Goal: Register for event/course

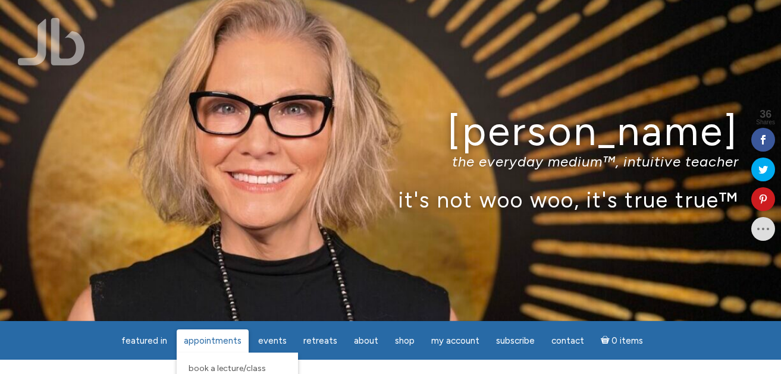
click at [237, 298] on span "Appointments" at bounding box center [213, 340] width 58 height 11
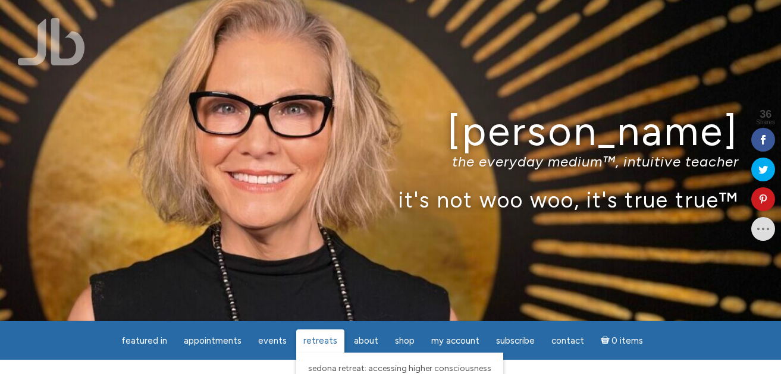
click at [321, 298] on span "Retreats" at bounding box center [320, 340] width 34 height 11
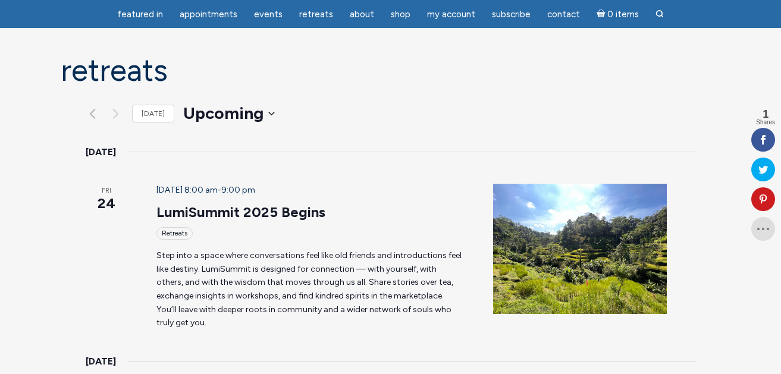
scroll to position [71, 0]
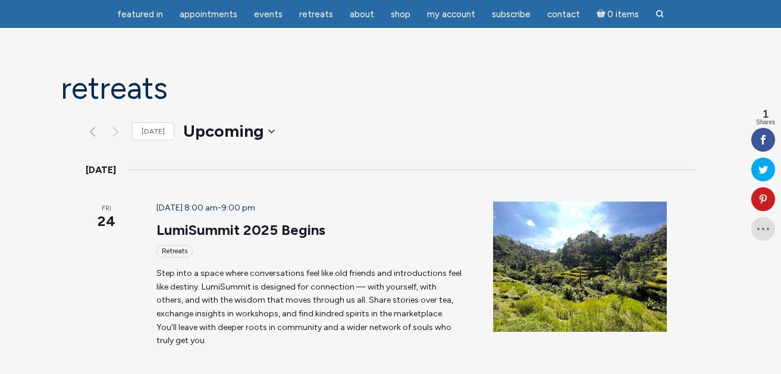
click at [156, 245] on div "Retreats" at bounding box center [174, 251] width 36 height 12
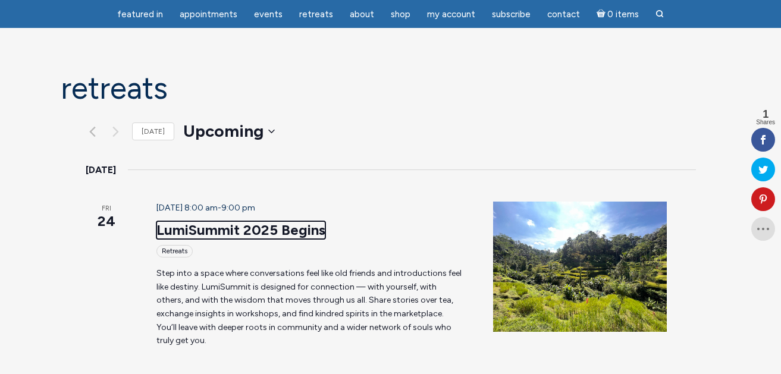
click at [158, 221] on link "LumiSummit 2025 Begins" at bounding box center [240, 230] width 169 height 18
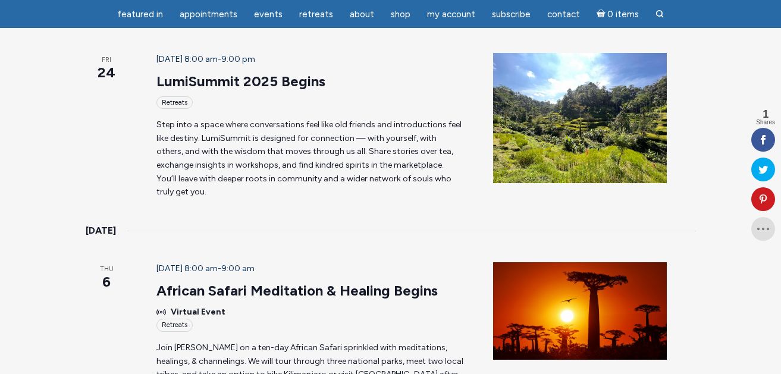
scroll to position [238, 0]
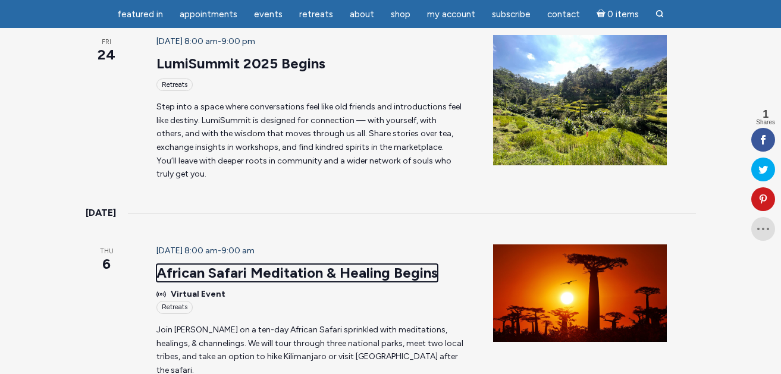
click at [156, 264] on link "African Safari Meditation & Healing Begins" at bounding box center [296, 273] width 281 height 18
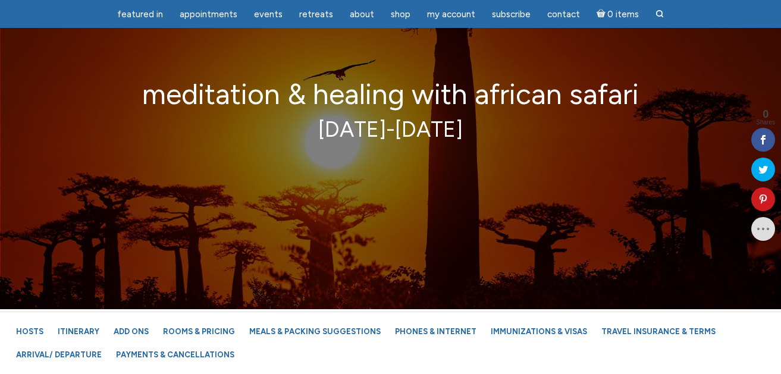
scroll to position [190, 0]
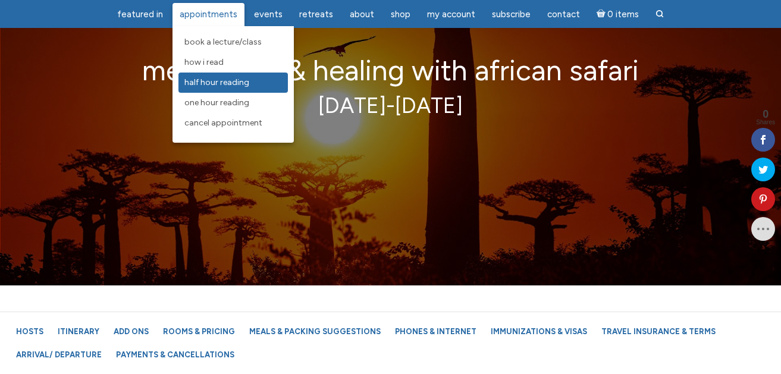
click at [220, 80] on span "Half Hour Reading" at bounding box center [216, 82] width 65 height 10
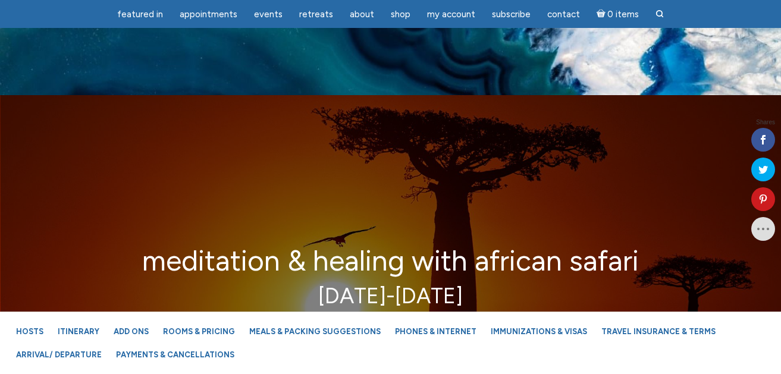
scroll to position [229, 0]
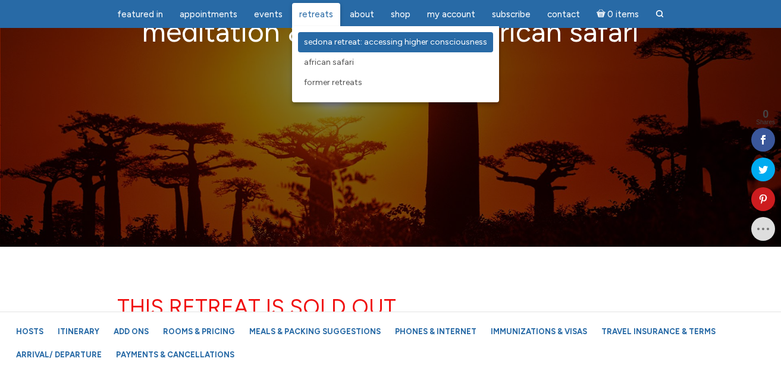
click at [323, 38] on span "Sedona Retreat: Accessing Higher Consciousness" at bounding box center [395, 42] width 183 height 10
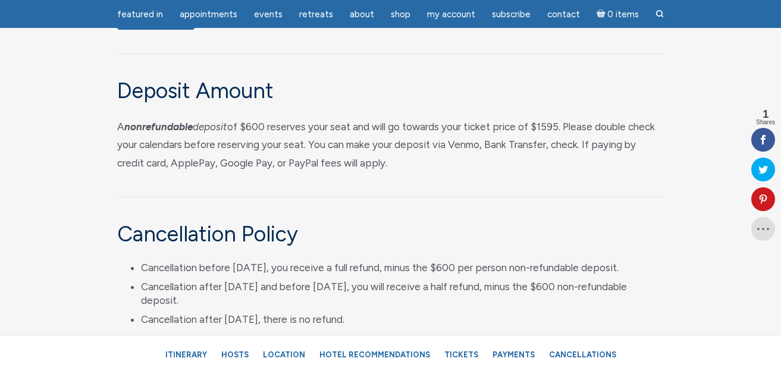
scroll to position [6089, 0]
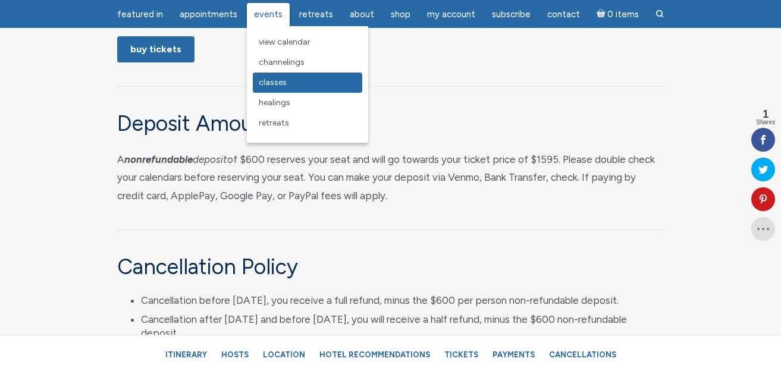
click at [275, 83] on span "Classes" at bounding box center [273, 82] width 28 height 10
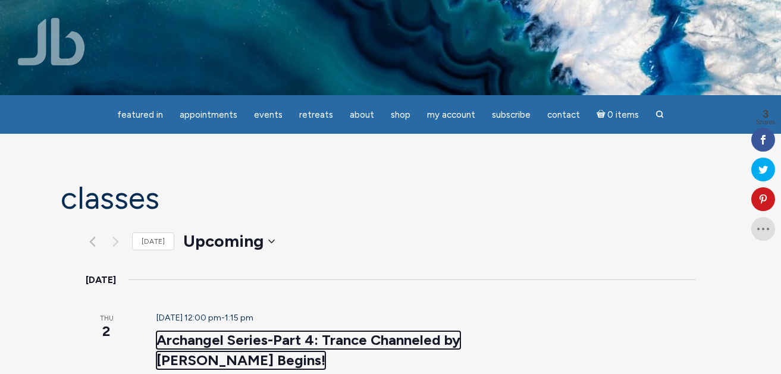
click at [255, 331] on link "Archangel Series-Part 4: Trance Channeled by [PERSON_NAME] Begins!" at bounding box center [308, 350] width 304 height 38
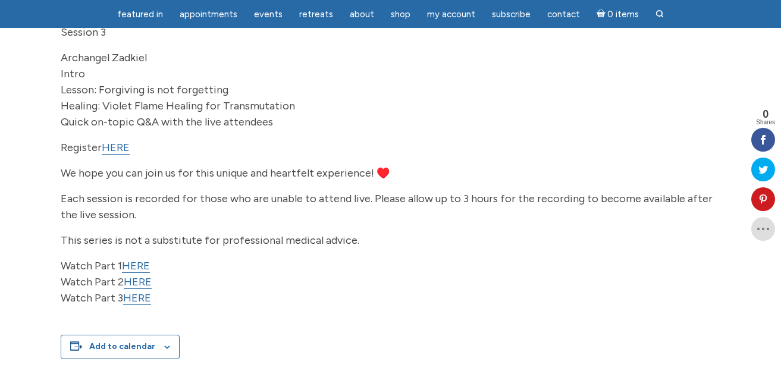
scroll to position [452, 0]
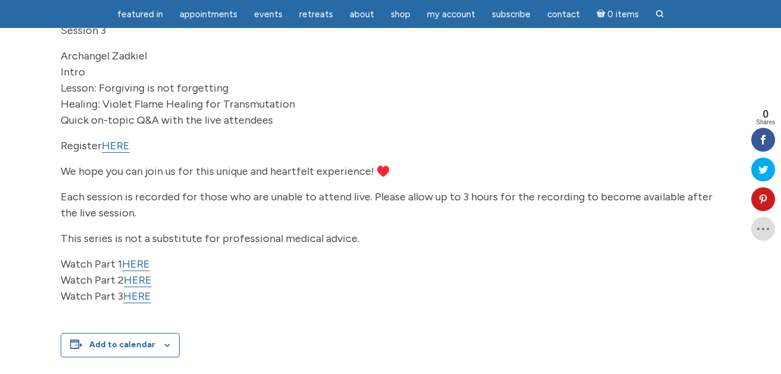
click at [142, 271] on link "HERE" at bounding box center [136, 264] width 28 height 14
